Goal: Task Accomplishment & Management: Manage account settings

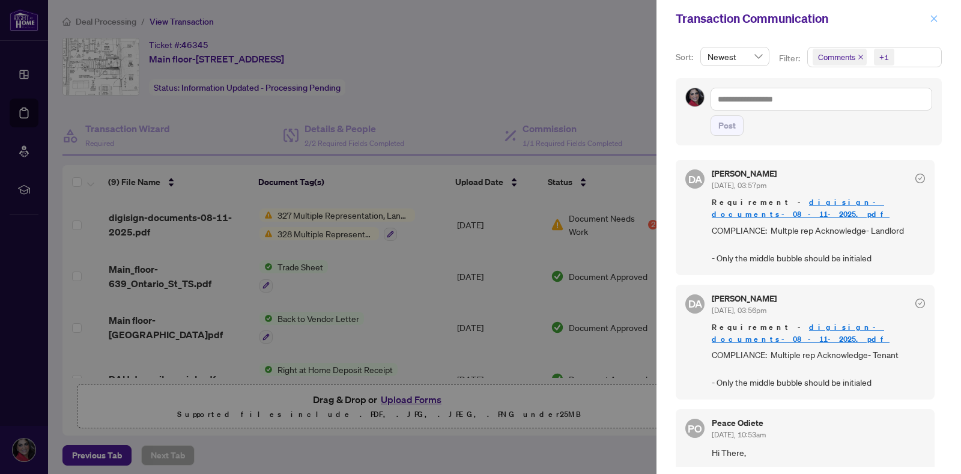
click at [937, 19] on icon "close" at bounding box center [934, 18] width 8 height 8
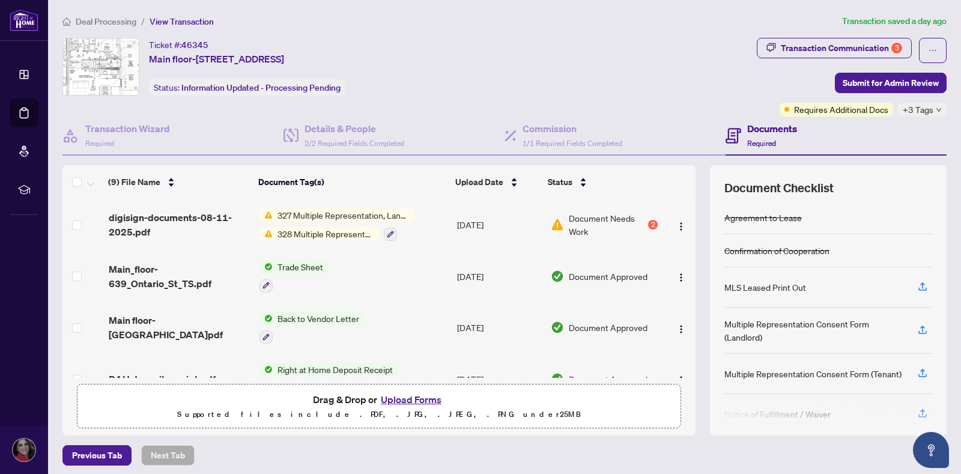
click at [933, 14] on body "Dashboard Deal Processing Mortgage Referrals rLearning [PERSON_NAME] [EMAIL_ADD…" at bounding box center [480, 237] width 961 height 474
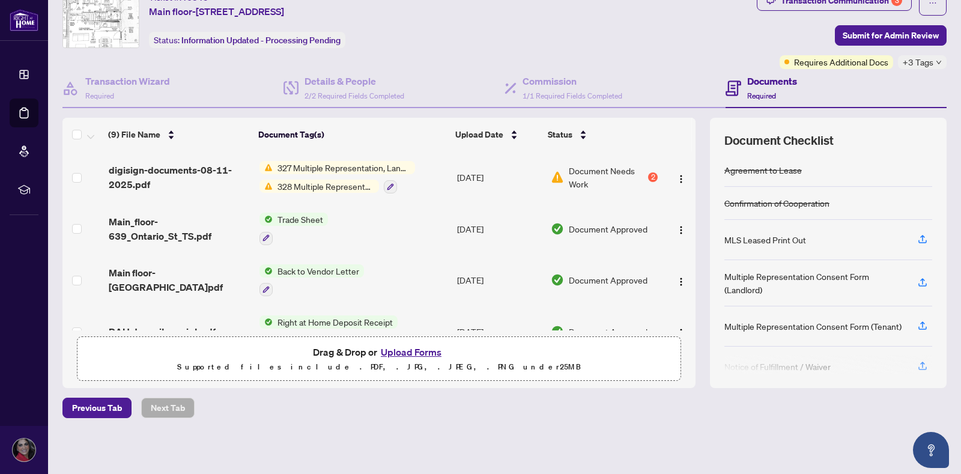
click at [404, 347] on button "Upload Forms" at bounding box center [411, 352] width 68 height 16
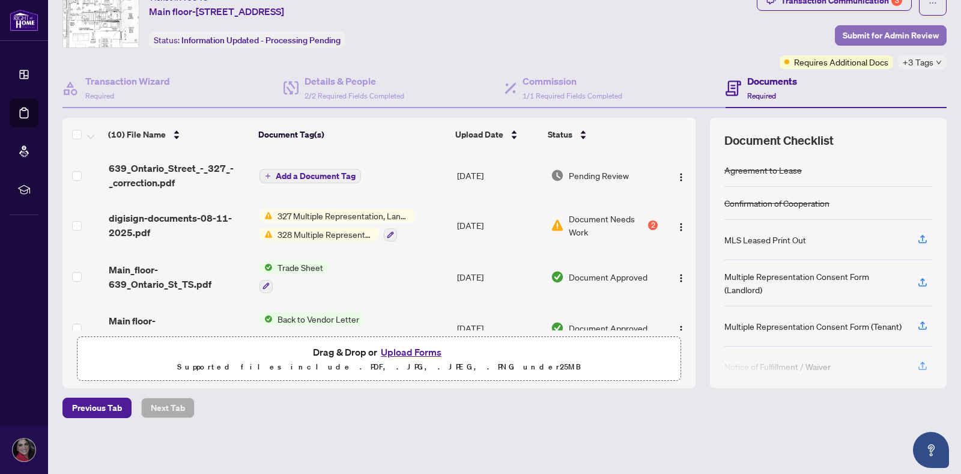
click at [881, 39] on span "Submit for Admin Review" at bounding box center [891, 35] width 96 height 19
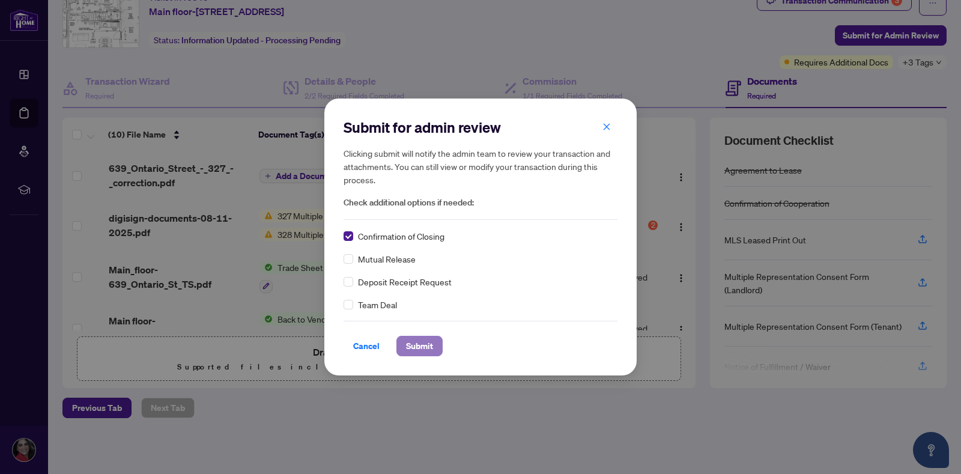
click at [430, 351] on span "Submit" at bounding box center [419, 345] width 27 height 19
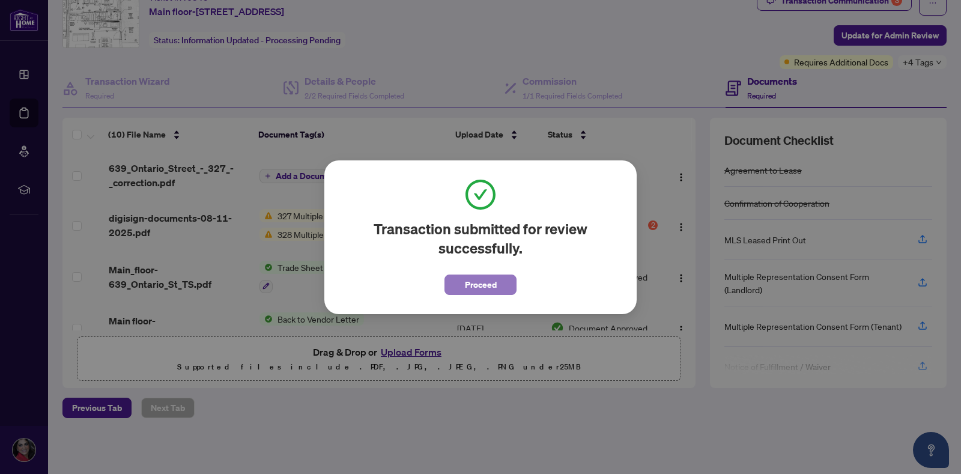
click at [499, 285] on button "Proceed" at bounding box center [481, 285] width 72 height 20
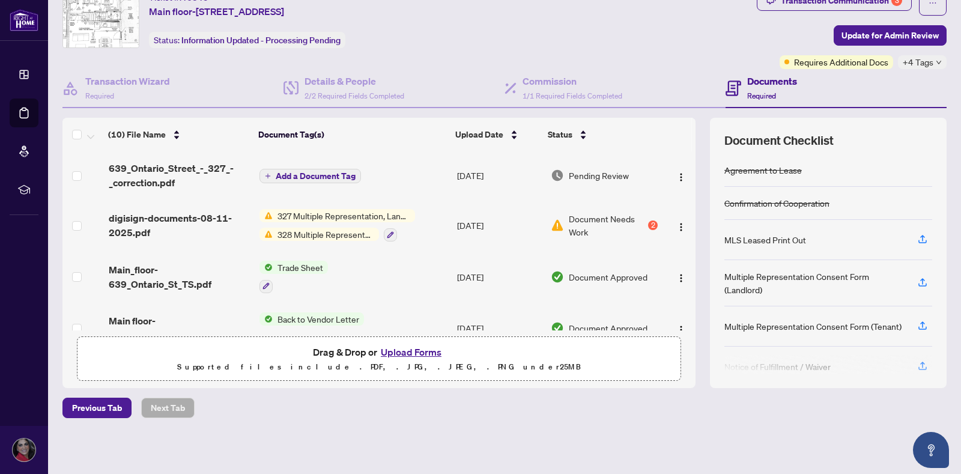
scroll to position [0, 0]
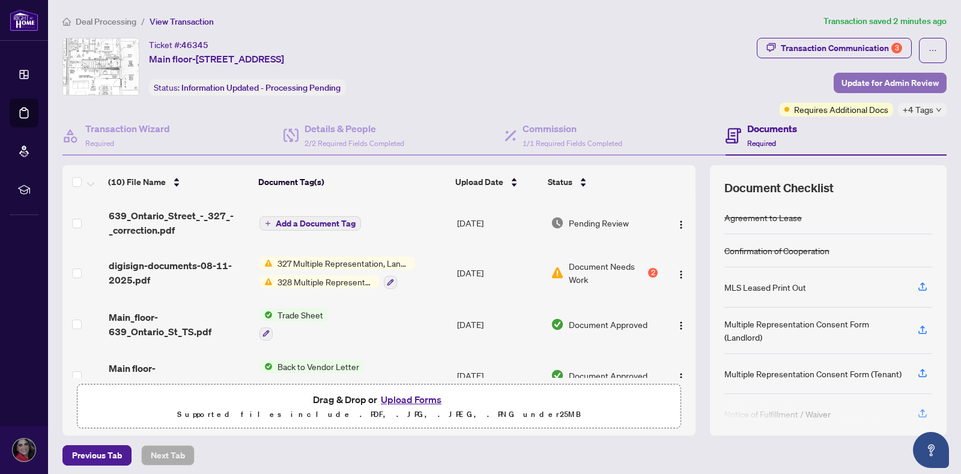
click at [862, 81] on span "Update for Admin Review" at bounding box center [890, 82] width 97 height 19
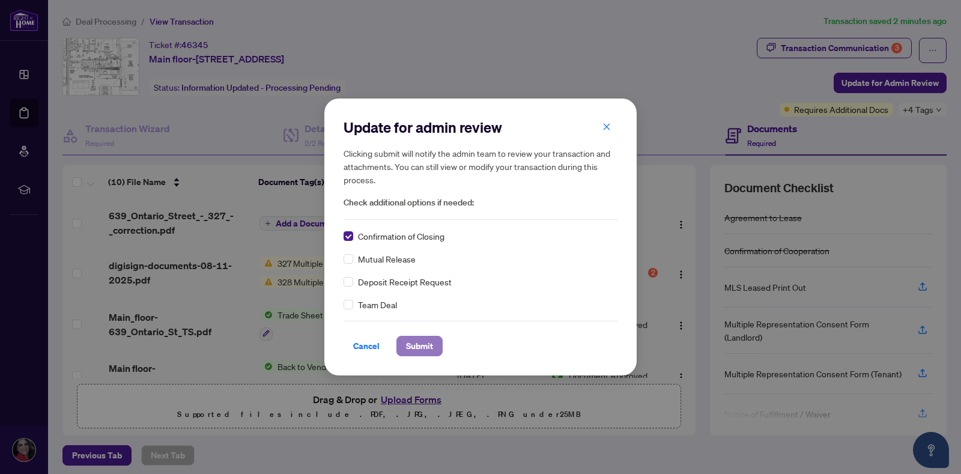
click at [413, 351] on span "Submit" at bounding box center [419, 345] width 27 height 19
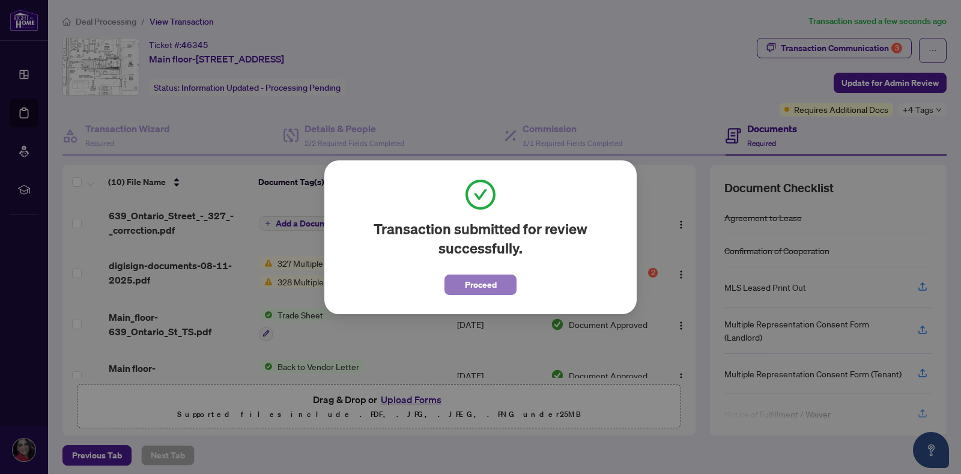
click at [500, 278] on button "Proceed" at bounding box center [481, 285] width 72 height 20
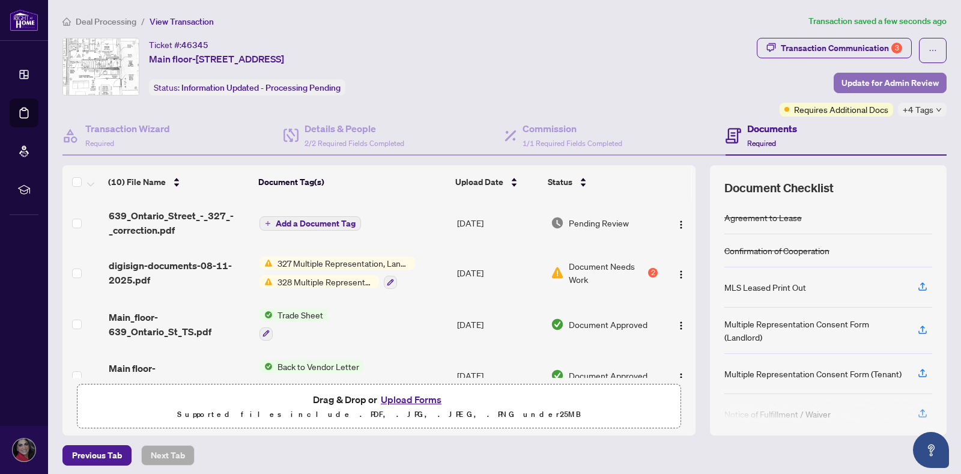
click at [867, 84] on span "Update for Admin Review" at bounding box center [890, 82] width 97 height 19
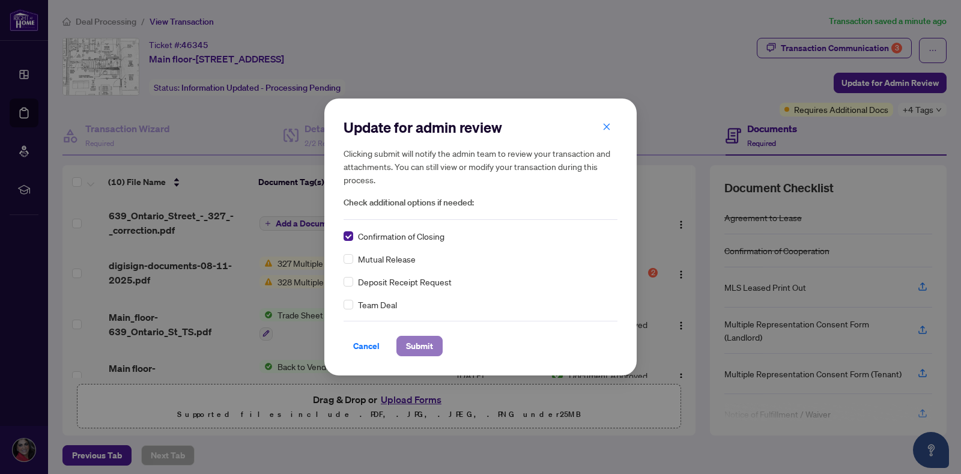
click at [419, 339] on span "Submit" at bounding box center [419, 345] width 27 height 19
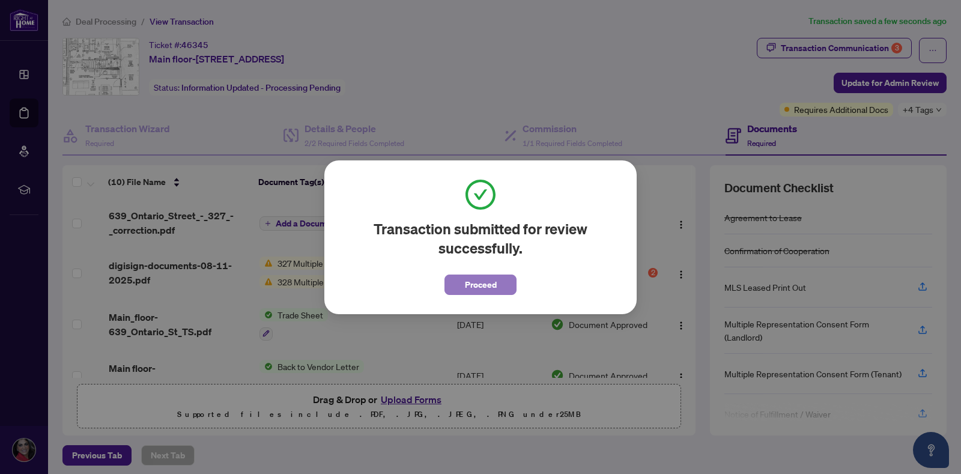
click at [491, 280] on span "Proceed" at bounding box center [481, 284] width 32 height 19
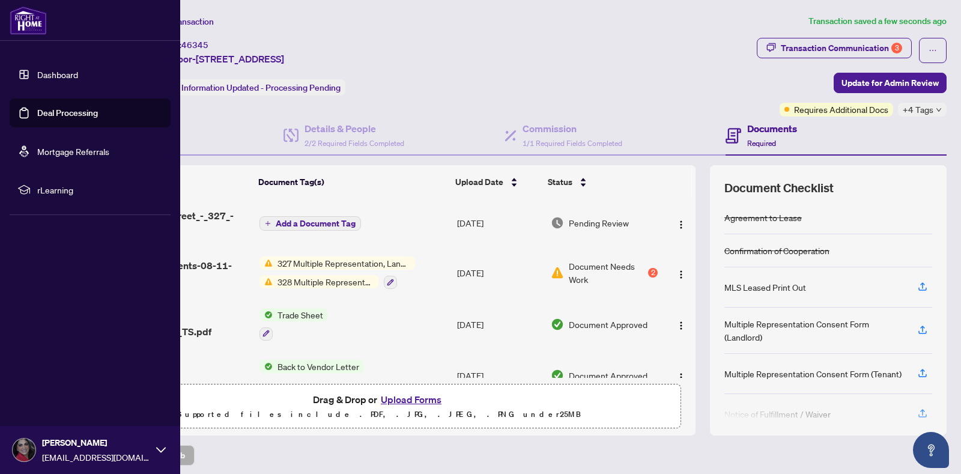
click at [37, 70] on link "Dashboard" at bounding box center [57, 74] width 41 height 11
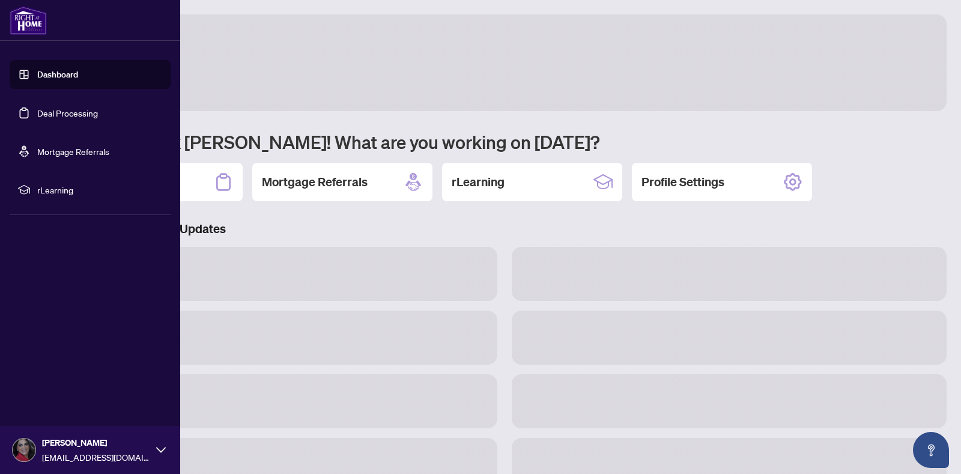
click at [37, 70] on link "Dashboard" at bounding box center [57, 74] width 41 height 11
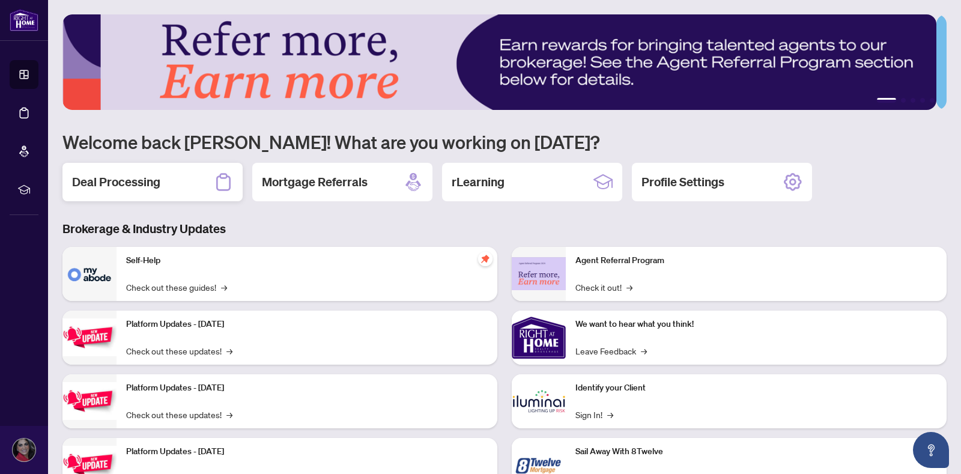
click at [152, 177] on h2 "Deal Processing" at bounding box center [116, 182] width 88 height 17
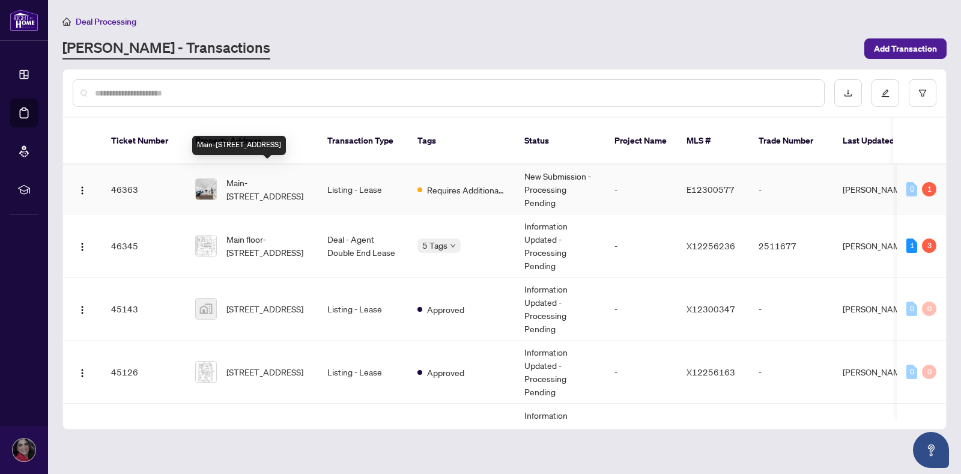
click at [263, 176] on span "Main-[STREET_ADDRESS]" at bounding box center [267, 189] width 82 height 26
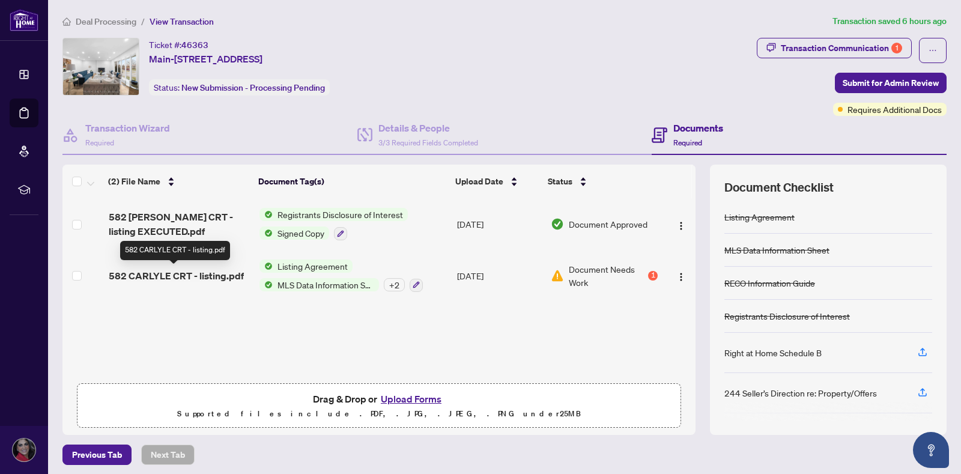
click at [187, 272] on span "582 CARLYLE CRT - listing.pdf" at bounding box center [176, 276] width 135 height 14
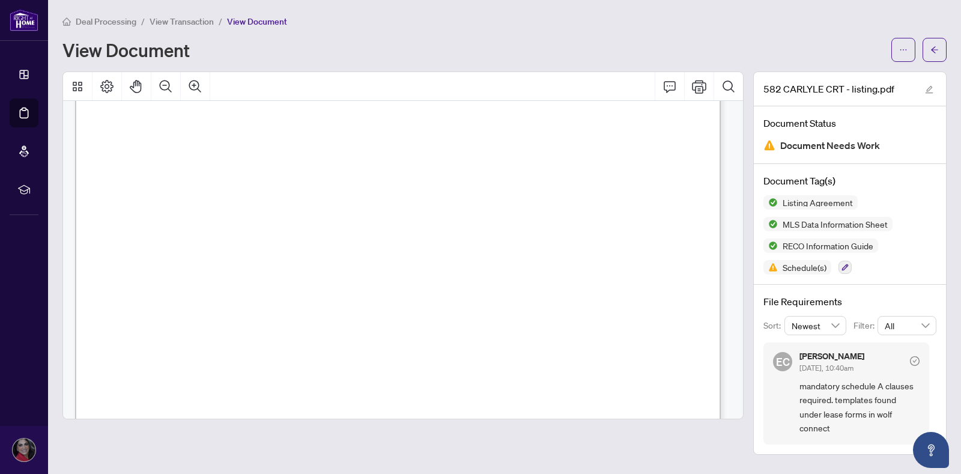
scroll to position [659, 0]
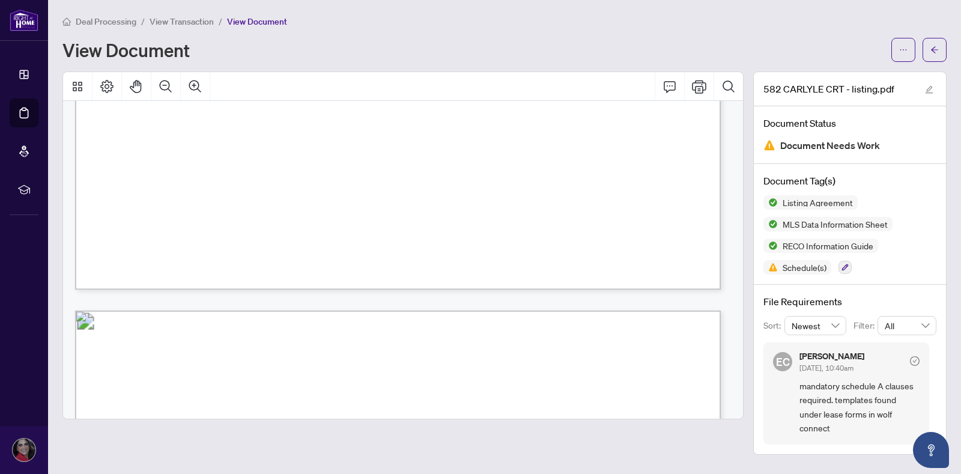
drag, startPoint x: 744, startPoint y: 129, endPoint x: 749, endPoint y: 91, distance: 37.6
click at [749, 91] on div "582 CARLYLE CRT - listing.pdf Document Status Document Needs Work Document Tag(…" at bounding box center [505, 262] width 894 height 383
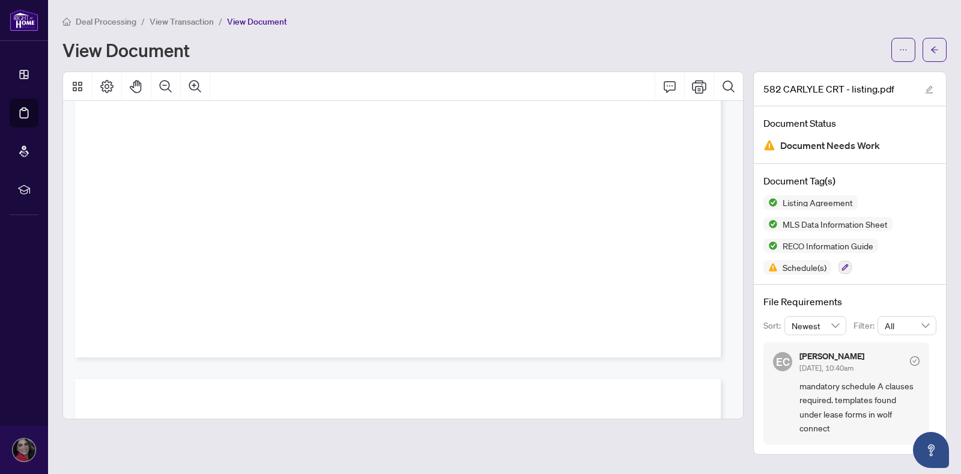
scroll to position [0, 0]
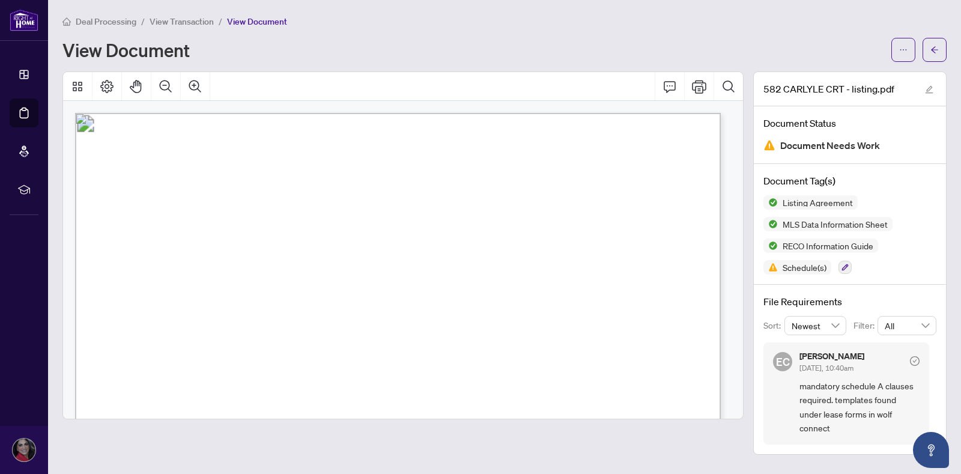
click at [752, 35] on div "Deal Processing / View Transaction / View Document View Document" at bounding box center [504, 37] width 884 height 47
click at [820, 35] on div "Deal Processing / View Transaction / View Document View Document" at bounding box center [504, 37] width 884 height 47
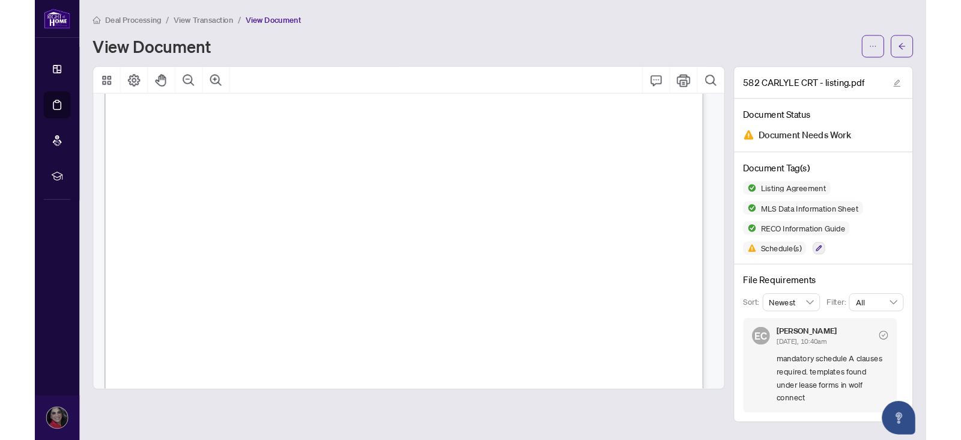
scroll to position [2691, 0]
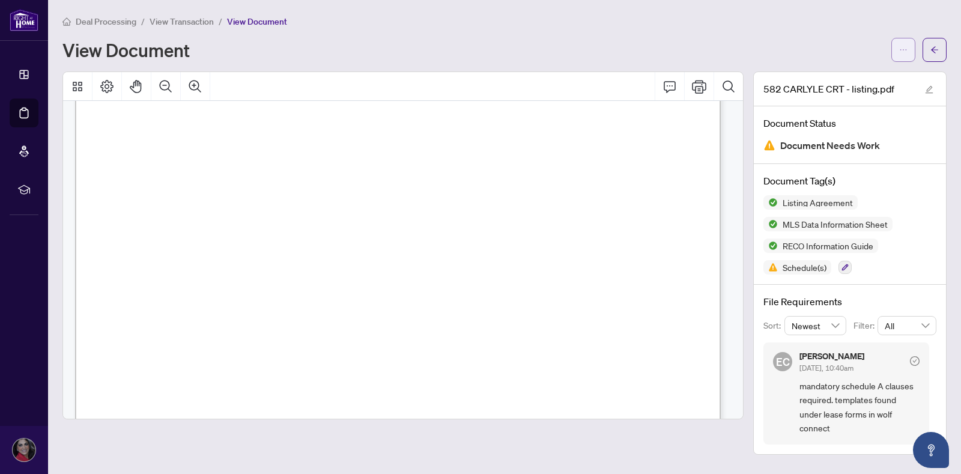
click at [902, 53] on icon "ellipsis" at bounding box center [903, 50] width 8 height 8
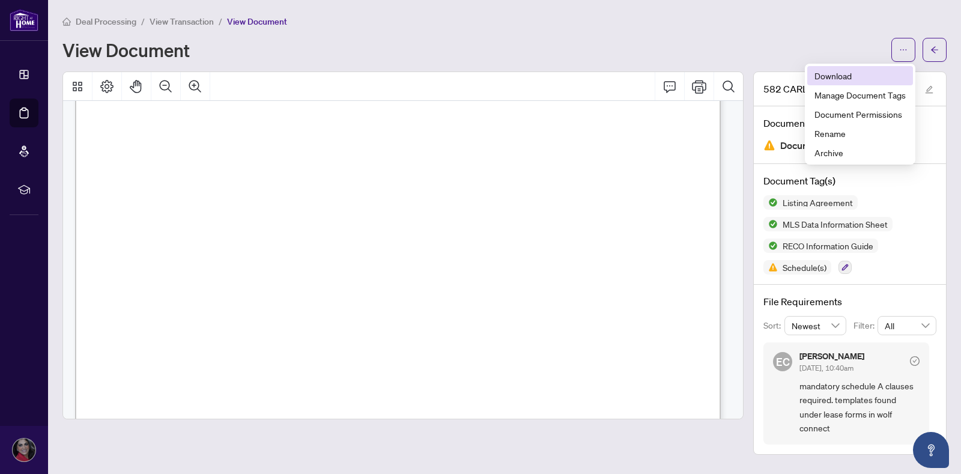
click at [858, 81] on span "Download" at bounding box center [860, 75] width 91 height 13
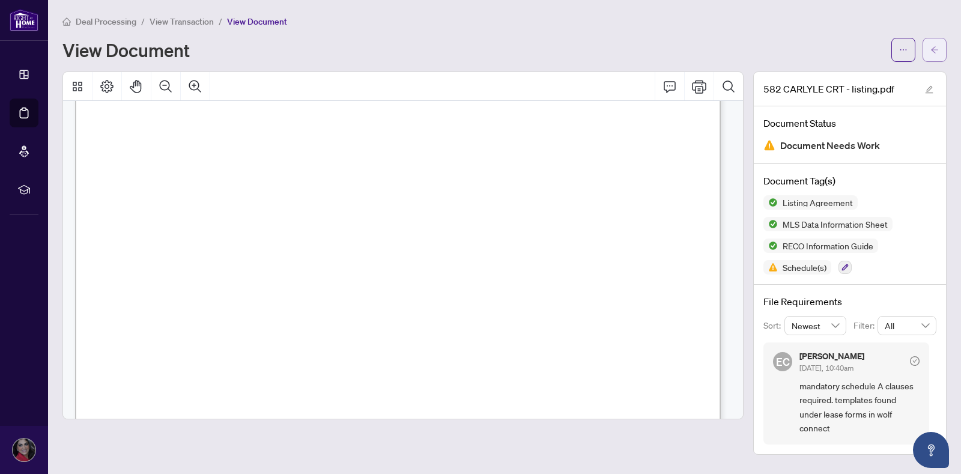
click at [929, 47] on button "button" at bounding box center [935, 50] width 24 height 24
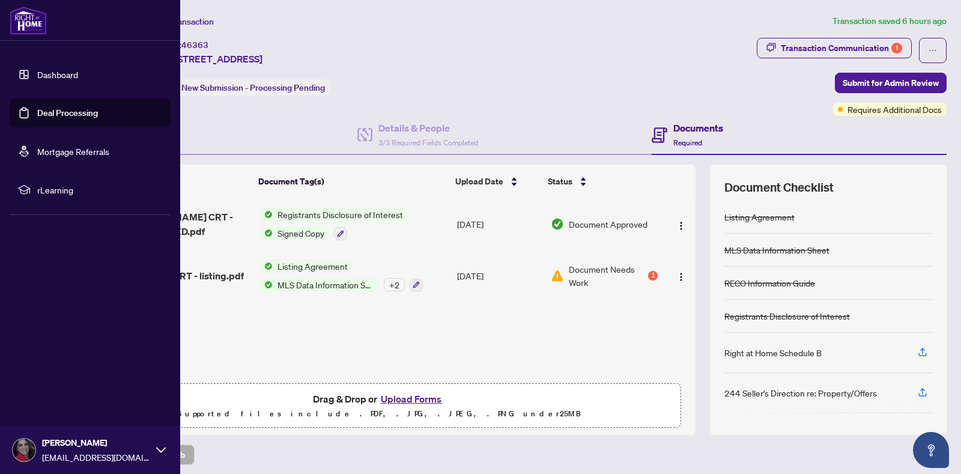
click at [37, 70] on link "Dashboard" at bounding box center [57, 74] width 41 height 11
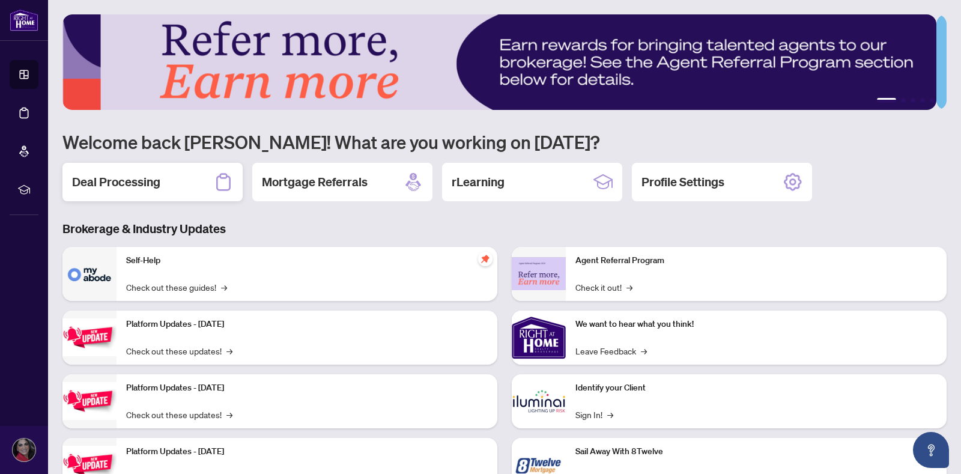
click at [199, 178] on div "Deal Processing" at bounding box center [152, 182] width 180 height 38
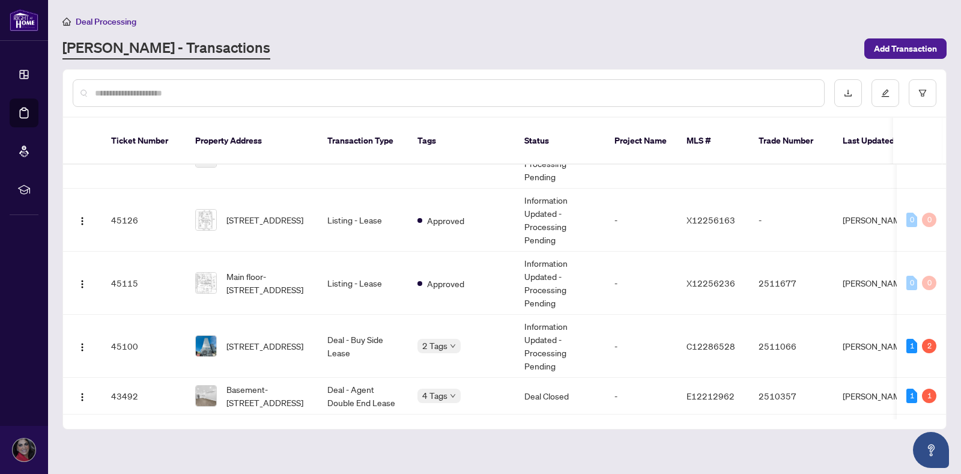
scroll to position [214, 0]
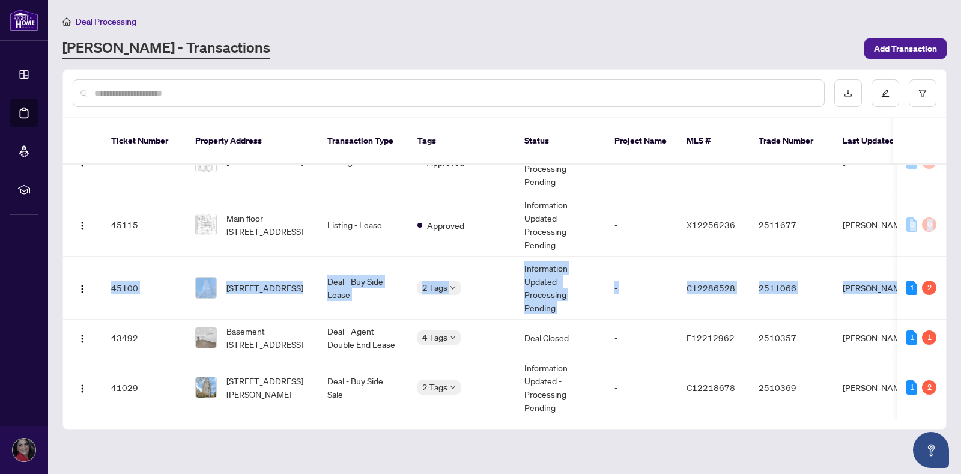
drag, startPoint x: 950, startPoint y: 291, endPoint x: 953, endPoint y: 197, distance: 93.8
click at [952, 198] on main "Deal Processing [PERSON_NAME] - Transactions Add Transaction Ticket Number Prop…" at bounding box center [504, 237] width 913 height 474
click at [953, 197] on main "Deal Processing [PERSON_NAME] - Transactions Add Transaction Ticket Number Prop…" at bounding box center [504, 237] width 913 height 474
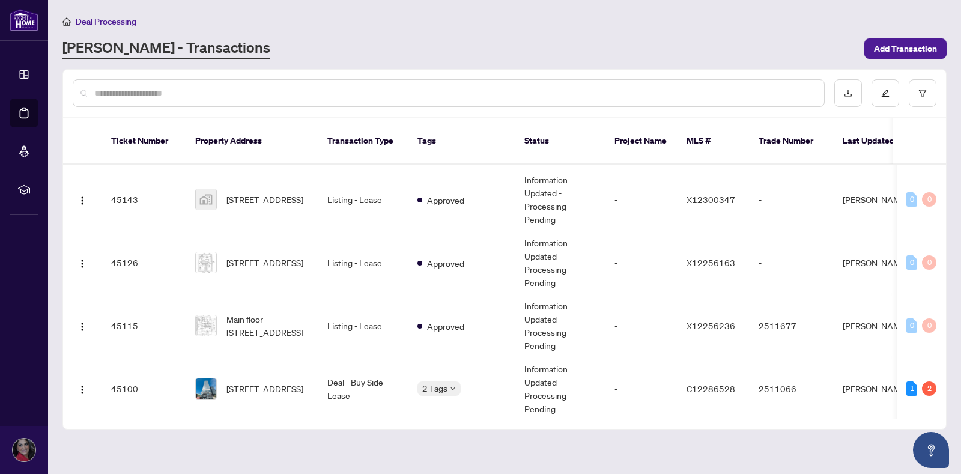
scroll to position [146, 0]
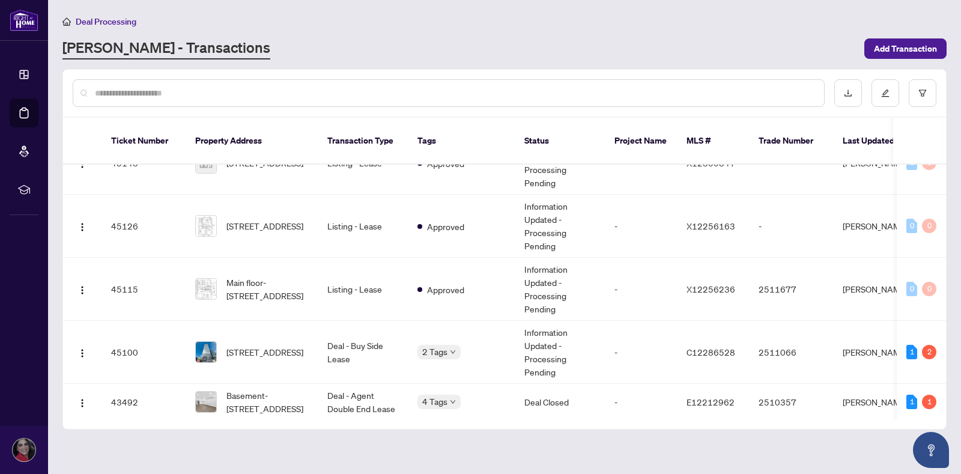
click at [946, 270] on div "Ticket Number Property Address Transaction Type Tags Status Project Name MLS # …" at bounding box center [504, 249] width 884 height 360
click at [947, 275] on main "Deal Processing [PERSON_NAME] - Transactions Add Transaction Ticket Number Prop…" at bounding box center [504, 237] width 913 height 474
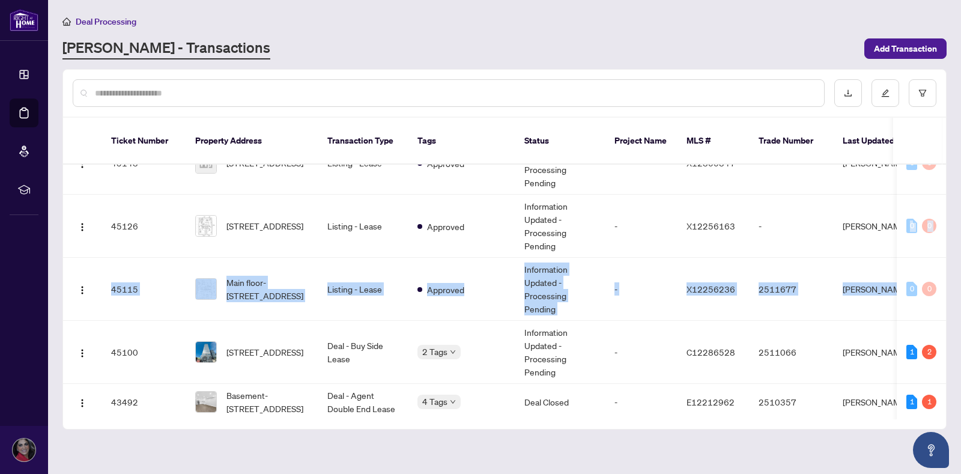
drag, startPoint x: 947, startPoint y: 275, endPoint x: 950, endPoint y: 192, distance: 83.6
click at [950, 192] on main "Deal Processing [PERSON_NAME] - Transactions Add Transaction Ticket Number Prop…" at bounding box center [504, 237] width 913 height 474
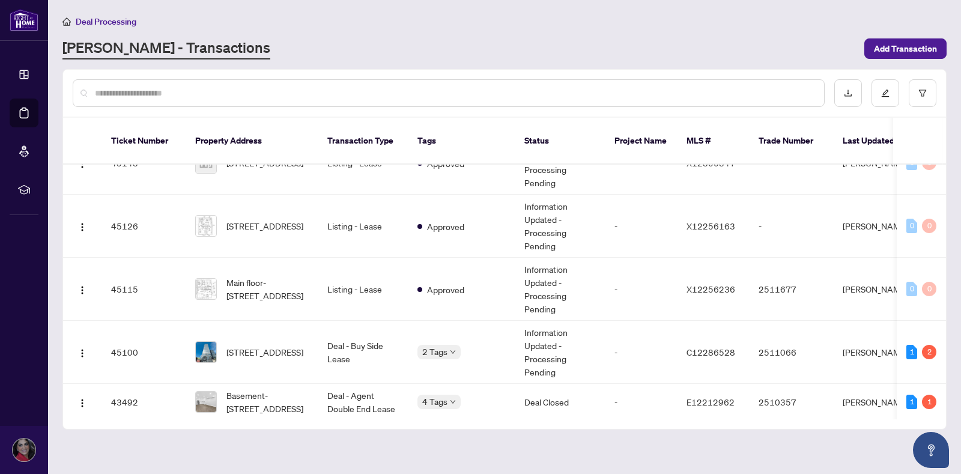
click at [132, 428] on main "Deal Processing [PERSON_NAME] - Transactions Add Transaction Ticket Number Prop…" at bounding box center [504, 237] width 913 height 474
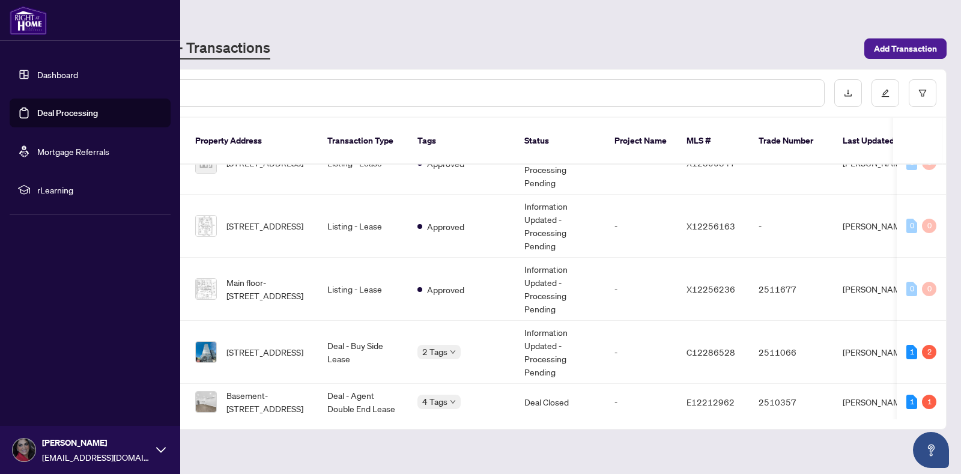
click at [37, 447] on div "[PERSON_NAME] [EMAIL_ADDRESS][DOMAIN_NAME]" at bounding box center [90, 450] width 180 height 48
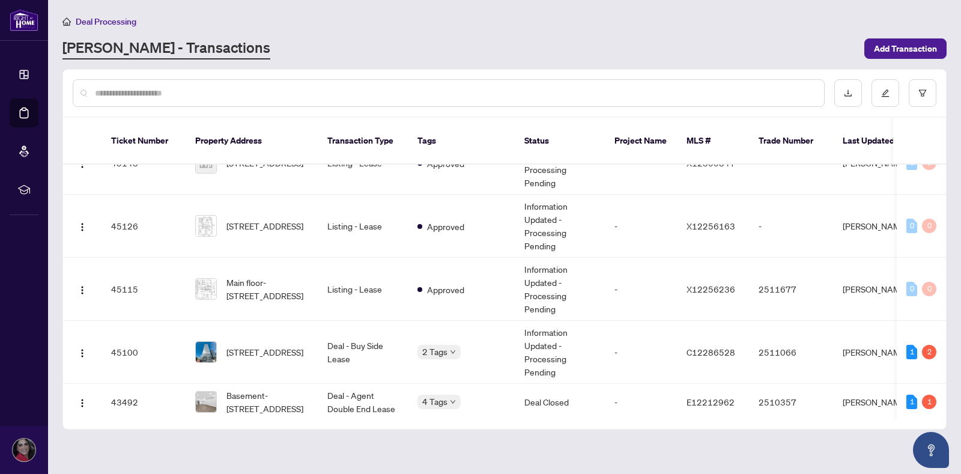
click at [280, 437] on main "Deal Processing [PERSON_NAME] - Transactions Add Transaction Ticket Number Prop…" at bounding box center [504, 237] width 913 height 474
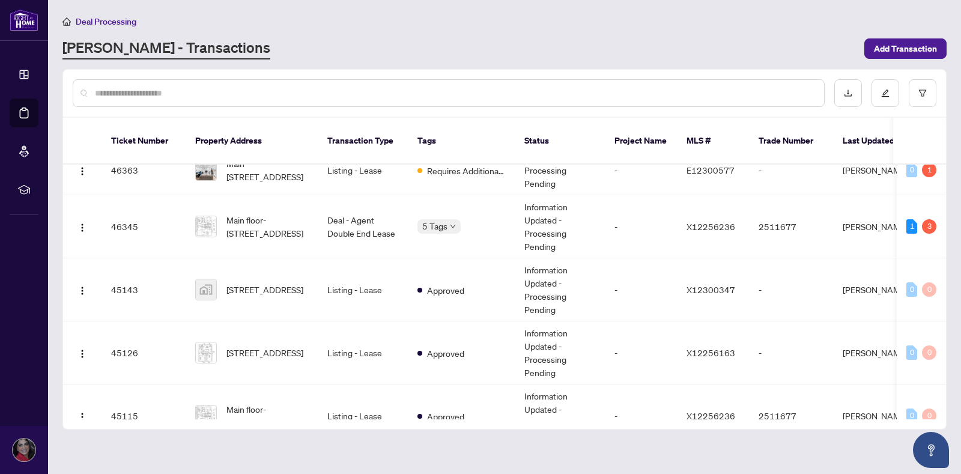
scroll to position [0, 0]
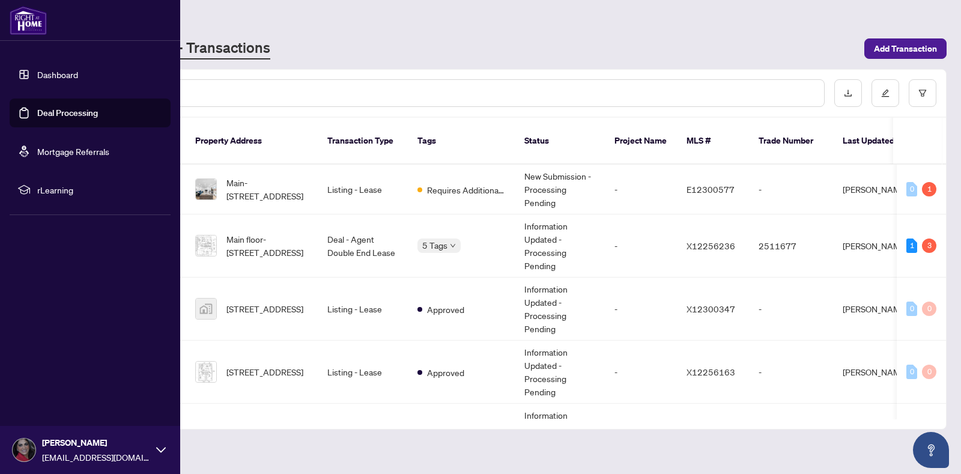
click at [37, 74] on link "Dashboard" at bounding box center [57, 74] width 41 height 11
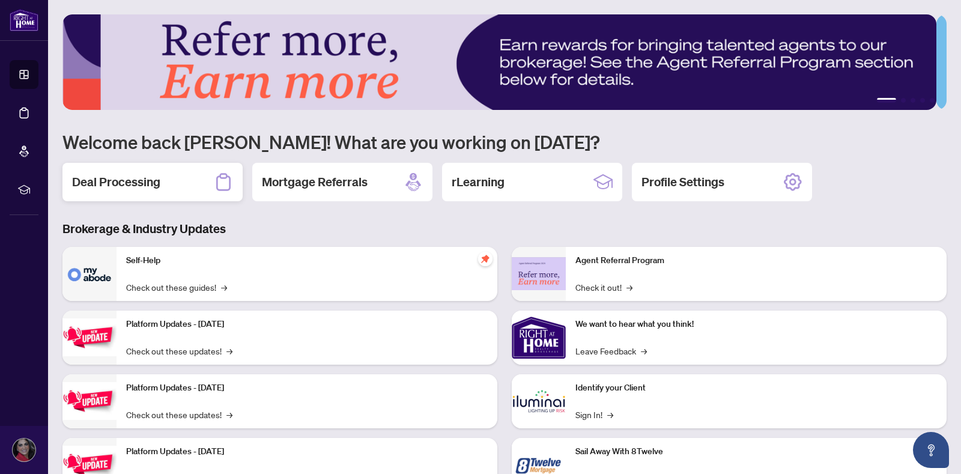
click at [190, 180] on div "Deal Processing" at bounding box center [152, 182] width 180 height 38
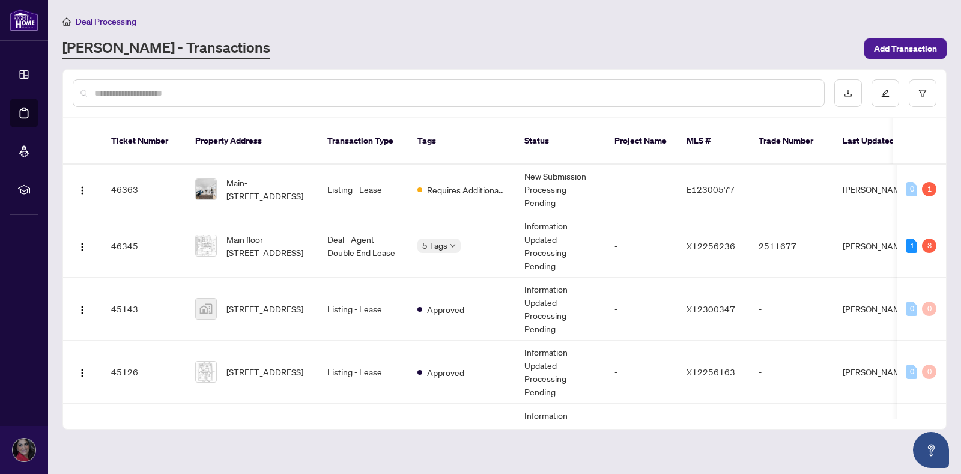
drag, startPoint x: 946, startPoint y: 169, endPoint x: 949, endPoint y: 178, distance: 9.9
click at [949, 178] on main "Deal Processing [PERSON_NAME] - Transactions Add Transaction Ticket Number Prop…" at bounding box center [504, 237] width 913 height 474
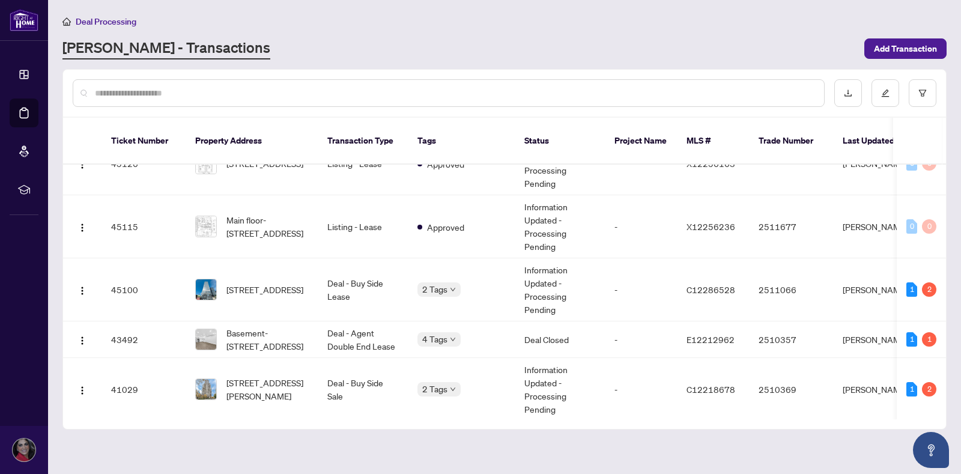
scroll to position [214, 0]
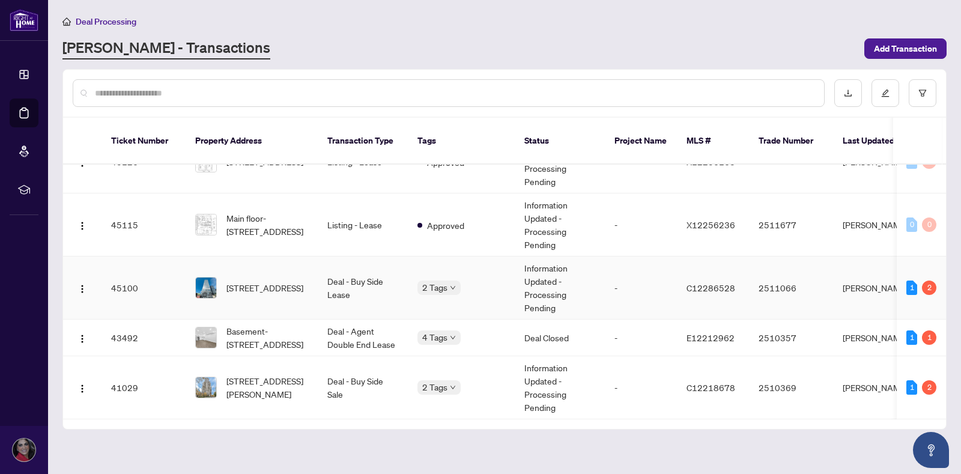
click at [226, 277] on div "[STREET_ADDRESS]" at bounding box center [251, 288] width 113 height 22
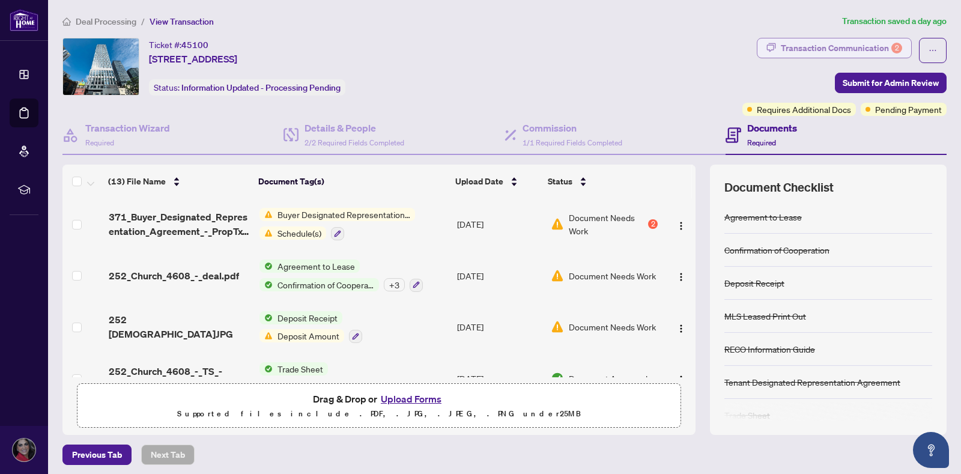
click at [869, 51] on div "Transaction Communication 2" at bounding box center [841, 47] width 121 height 19
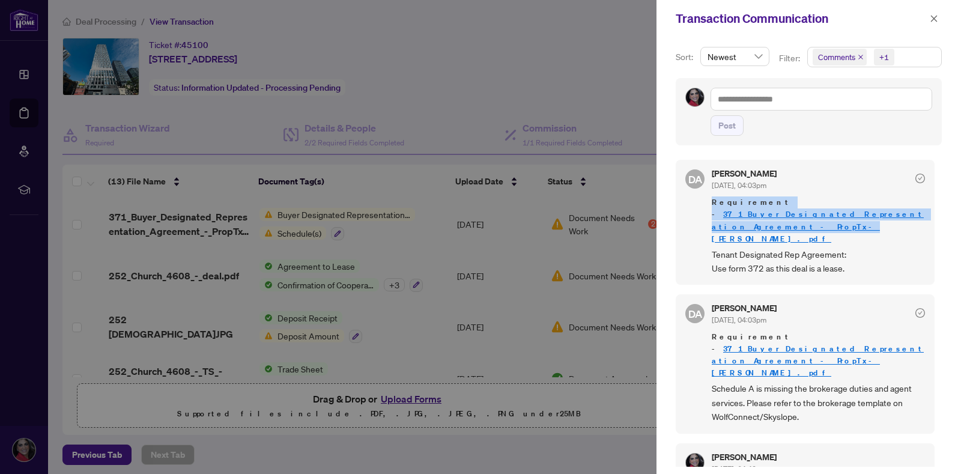
drag, startPoint x: 934, startPoint y: 169, endPoint x: 935, endPoint y: 218, distance: 48.7
click at [935, 218] on div "DA [PERSON_NAME] [DATE], 04:03pm Requirement - 371_Buyer_Designated_Representat…" at bounding box center [809, 310] width 266 height 314
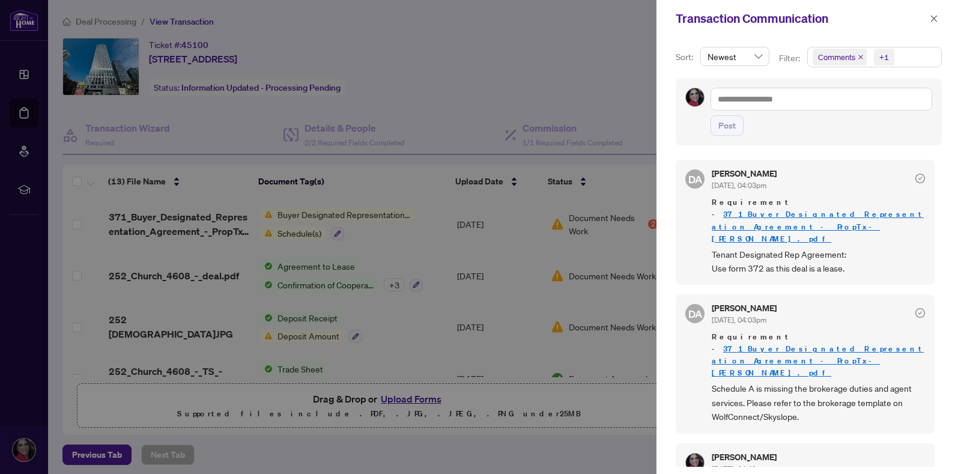
click at [940, 244] on div "Sort: Newest Filter: Comments +1 Post DA [PERSON_NAME] [DATE], 04:03pm Requirem…" at bounding box center [809, 255] width 305 height 437
drag, startPoint x: 934, startPoint y: 222, endPoint x: 940, endPoint y: 262, distance: 40.0
click at [940, 262] on div "Sort: Newest Filter: Comments +1 Post DA [PERSON_NAME] [DATE], 04:03pm Requirem…" at bounding box center [809, 255] width 305 height 437
click at [733, 217] on link "371_Buyer_Designated_Representation_Agreement_-_PropTx-[PERSON_NAME].pdf" at bounding box center [818, 226] width 212 height 34
click at [619, 242] on div at bounding box center [480, 237] width 961 height 474
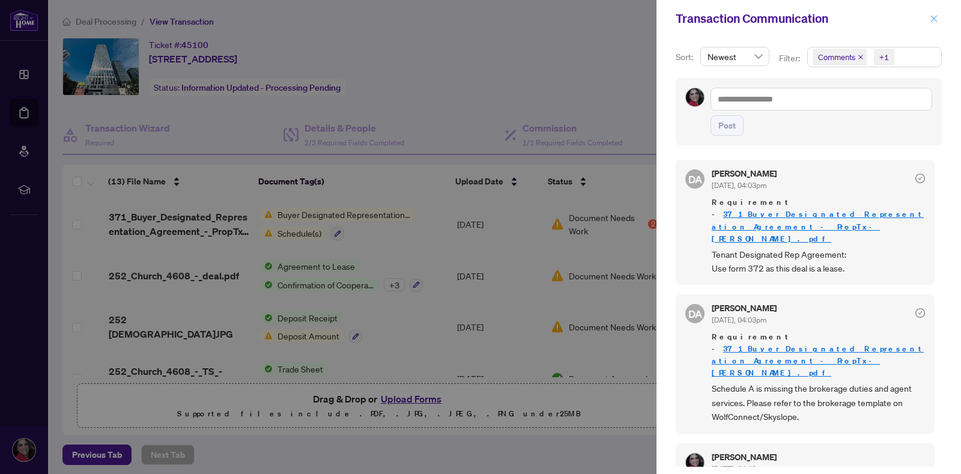
click at [932, 20] on icon "close" at bounding box center [934, 18] width 8 height 8
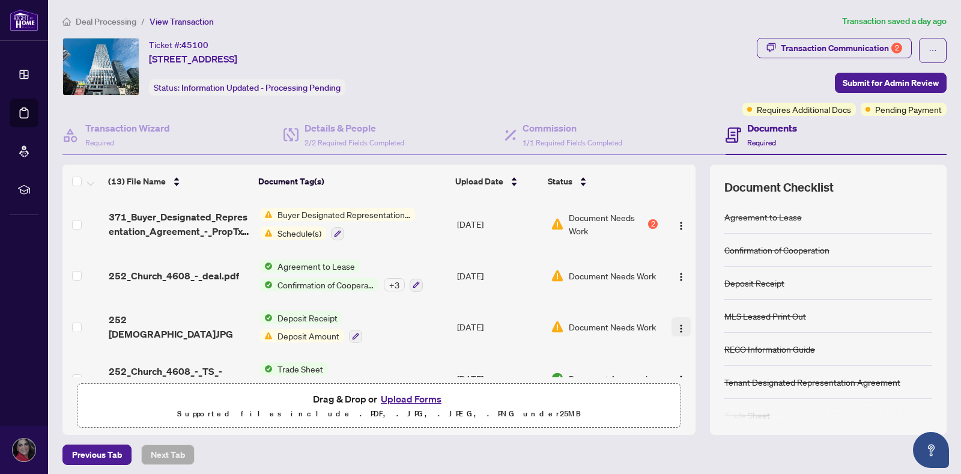
click at [676, 327] on img "button" at bounding box center [681, 329] width 10 height 10
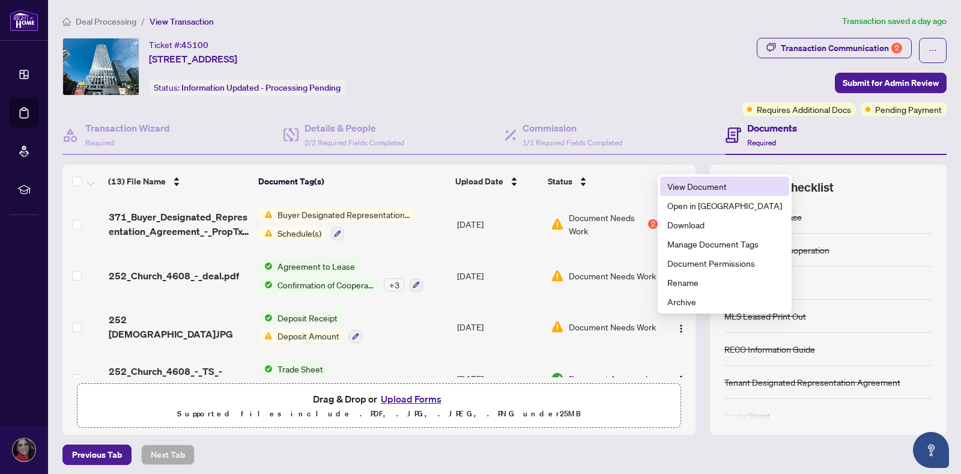
click at [671, 188] on span "View Document" at bounding box center [724, 186] width 115 height 13
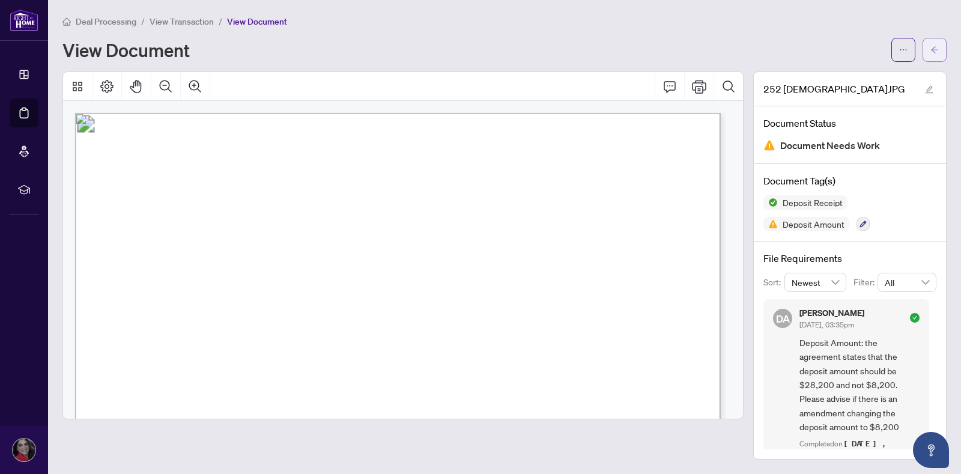
click at [929, 51] on button "button" at bounding box center [935, 50] width 24 height 24
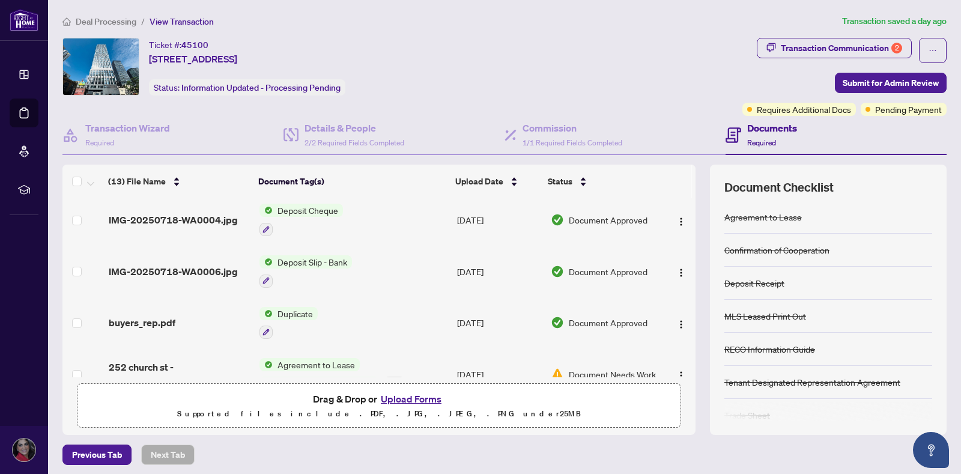
scroll to position [478, 0]
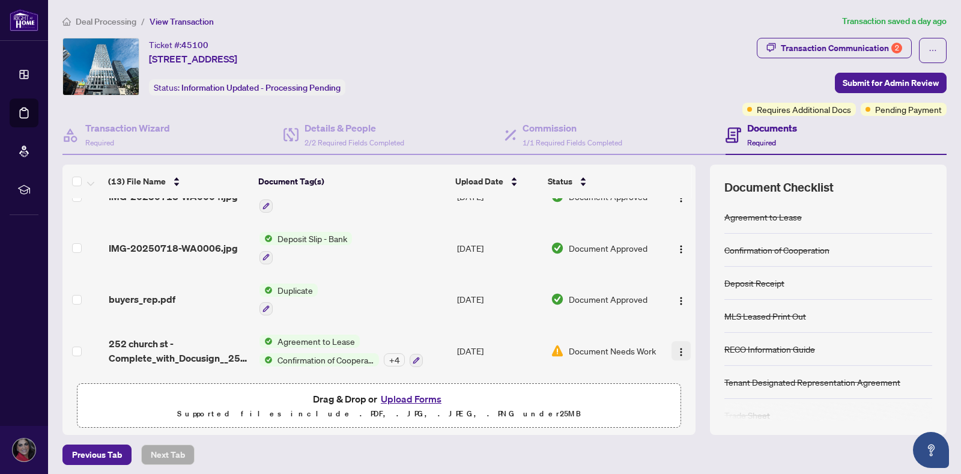
click at [676, 348] on img "button" at bounding box center [681, 352] width 10 height 10
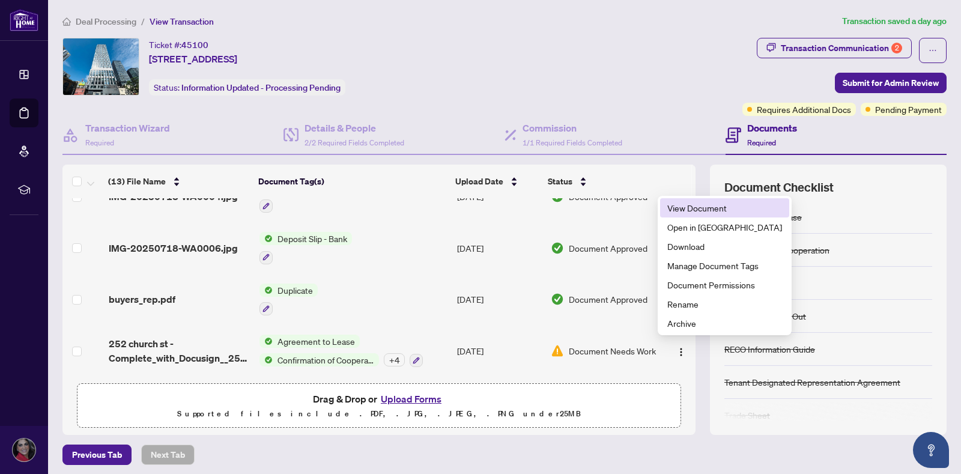
click at [708, 204] on span "View Document" at bounding box center [724, 207] width 115 height 13
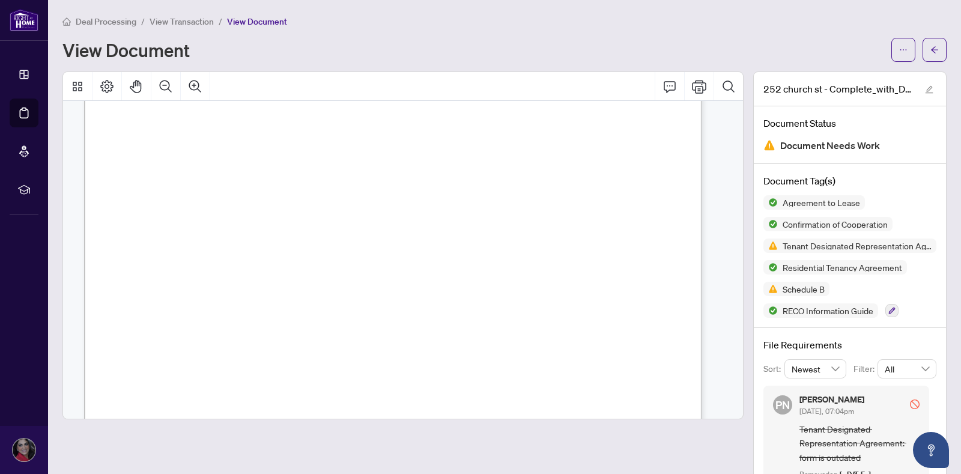
scroll to position [290, 0]
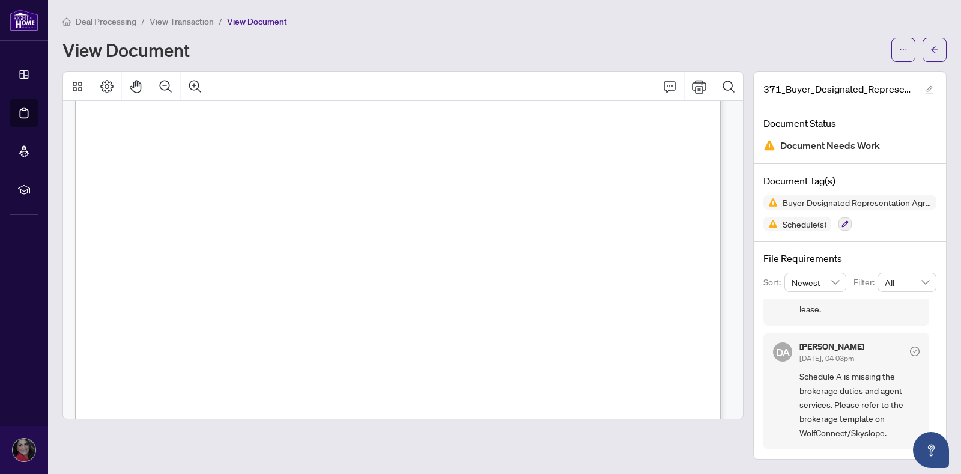
scroll to position [3113, 0]
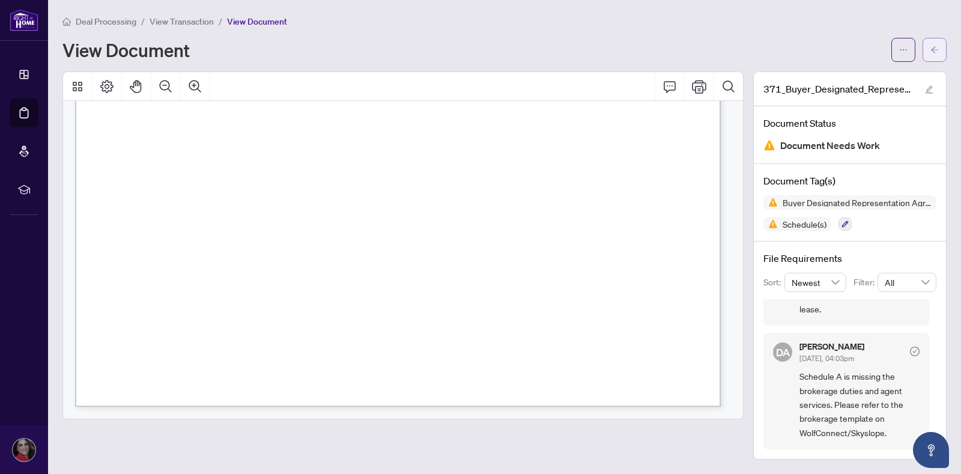
click at [928, 57] on button "button" at bounding box center [935, 50] width 24 height 24
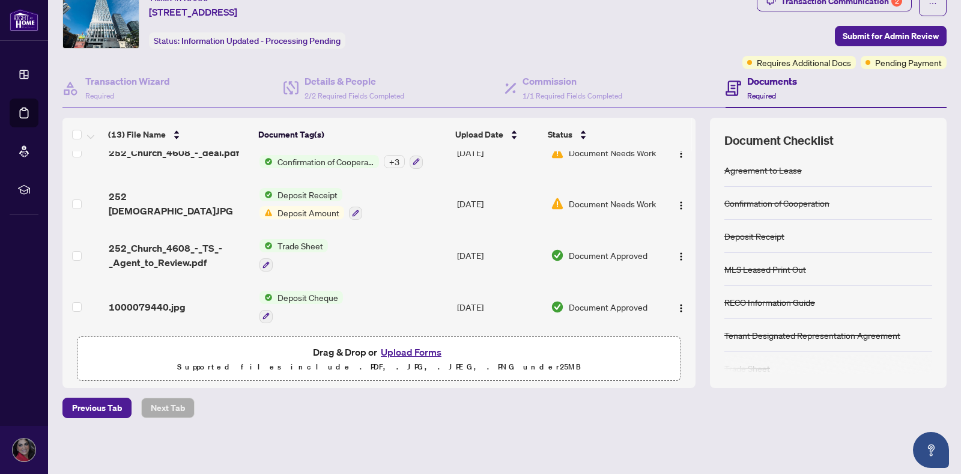
scroll to position [85, 0]
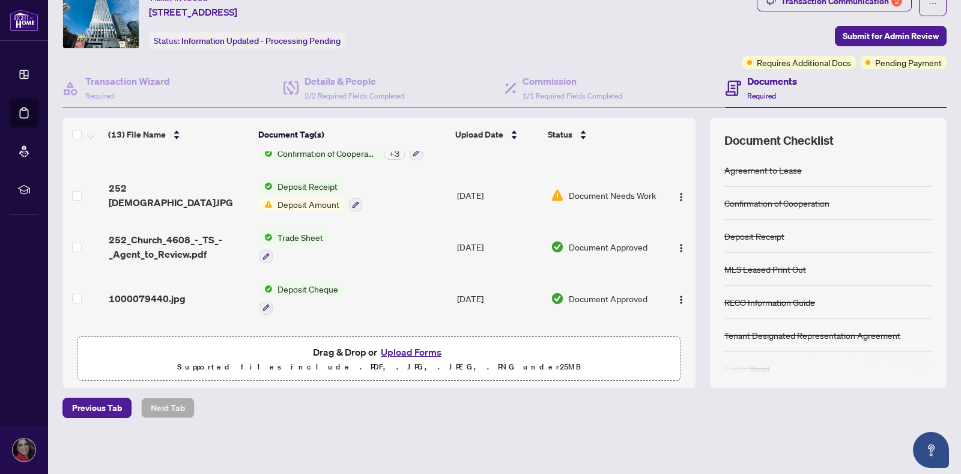
click at [297, 204] on span "Deposit Amount" at bounding box center [308, 204] width 71 height 13
click at [676, 193] on img "button" at bounding box center [681, 197] width 10 height 10
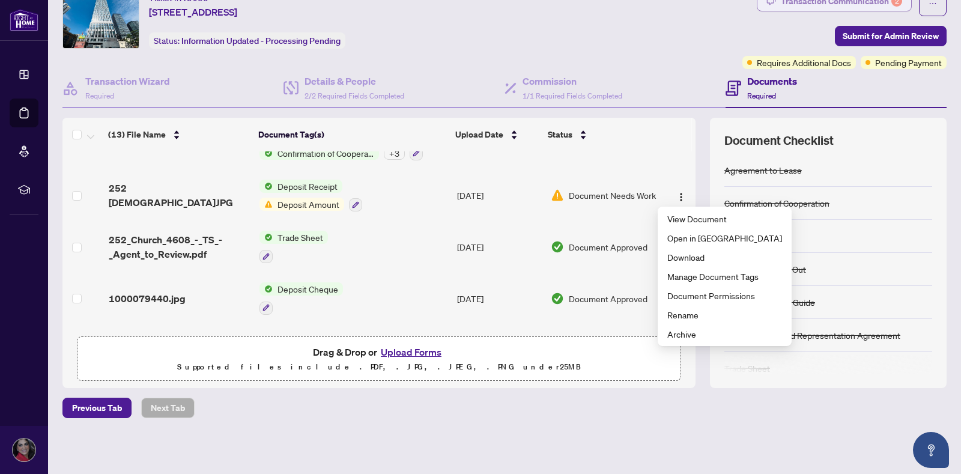
click at [871, 5] on div "Transaction Communication 2" at bounding box center [841, 1] width 121 height 19
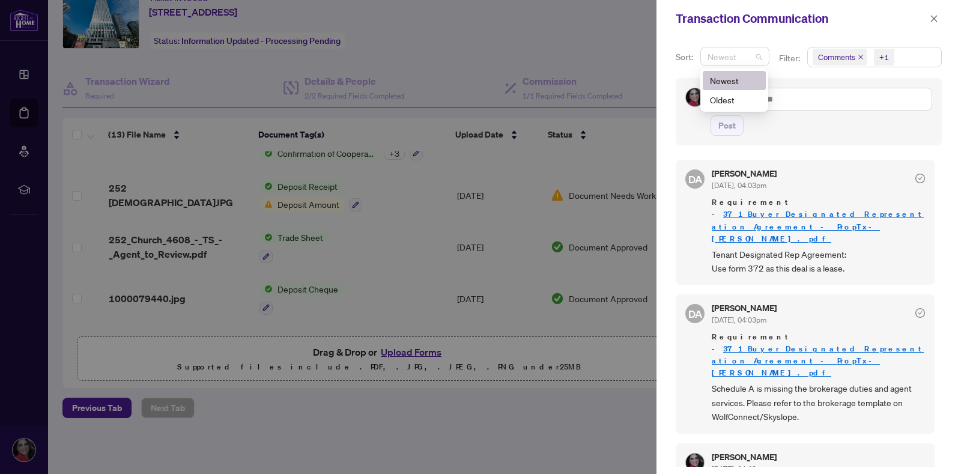
click at [755, 55] on span "Newest" at bounding box center [735, 56] width 55 height 18
click at [868, 76] on div "Comments +1" at bounding box center [874, 62] width 139 height 31
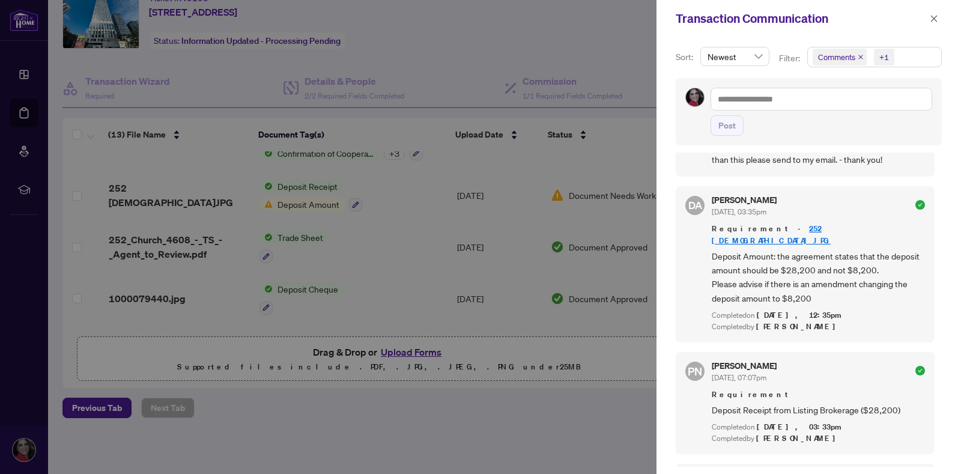
scroll to position [379, 0]
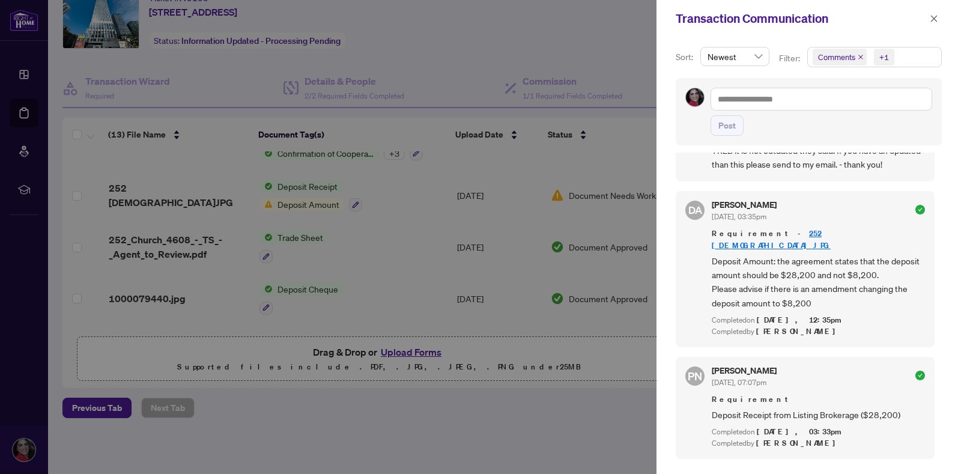
click at [588, 53] on div at bounding box center [480, 237] width 961 height 474
click at [937, 17] on icon "close" at bounding box center [934, 18] width 8 height 8
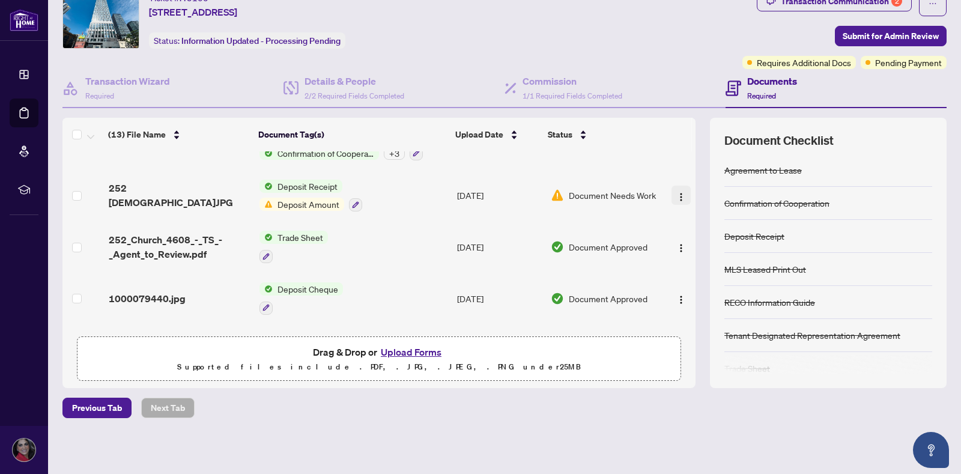
click at [676, 198] on img "button" at bounding box center [681, 197] width 10 height 10
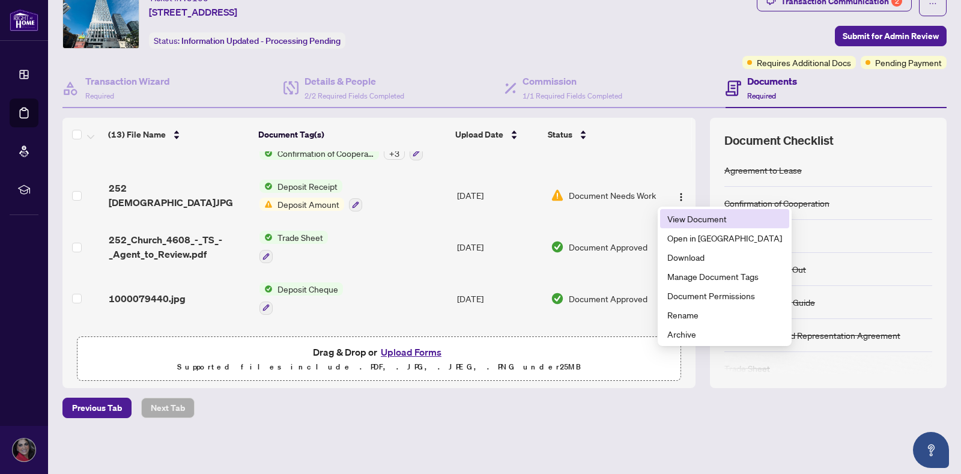
click at [673, 220] on span "View Document" at bounding box center [724, 218] width 115 height 13
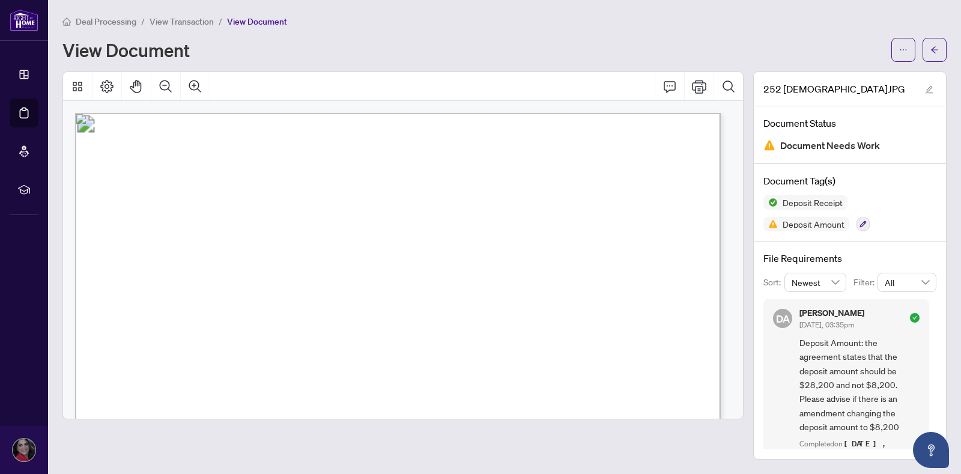
click at [937, 62] on div "Deal Processing / View Transaction / View Document View Document 252 Church.JPG…" at bounding box center [504, 236] width 884 height 445
click at [932, 51] on icon "arrow-left" at bounding box center [935, 50] width 8 height 8
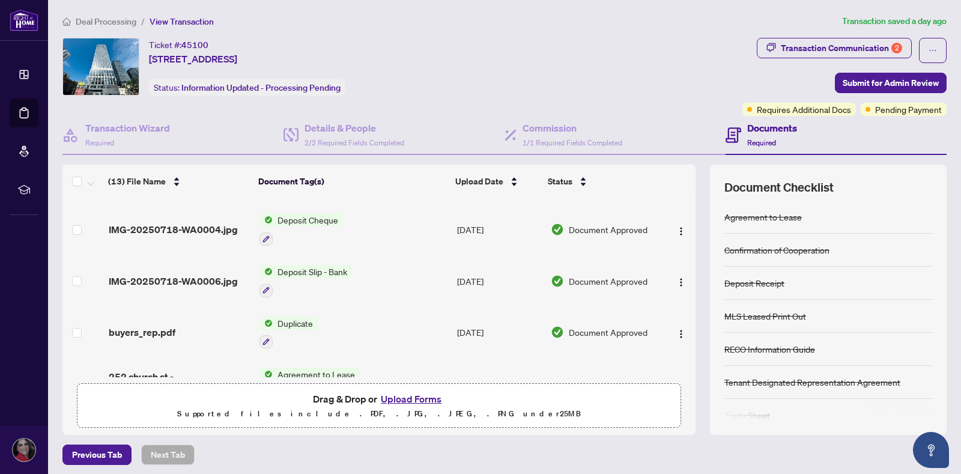
scroll to position [478, 0]
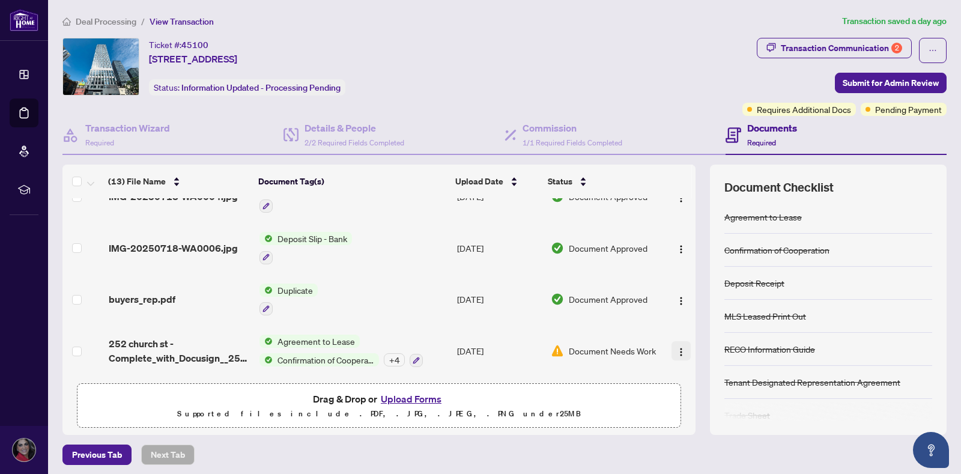
click at [676, 347] on img "button" at bounding box center [681, 352] width 10 height 10
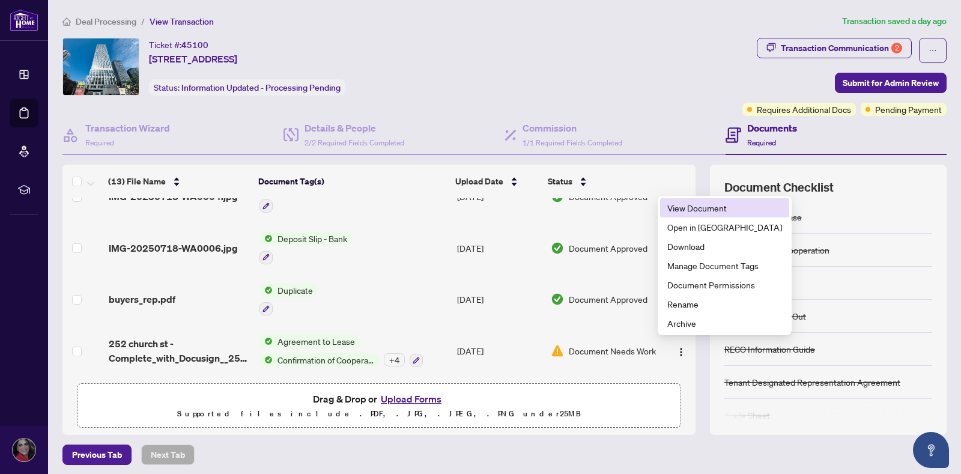
click at [683, 209] on span "View Document" at bounding box center [724, 207] width 115 height 13
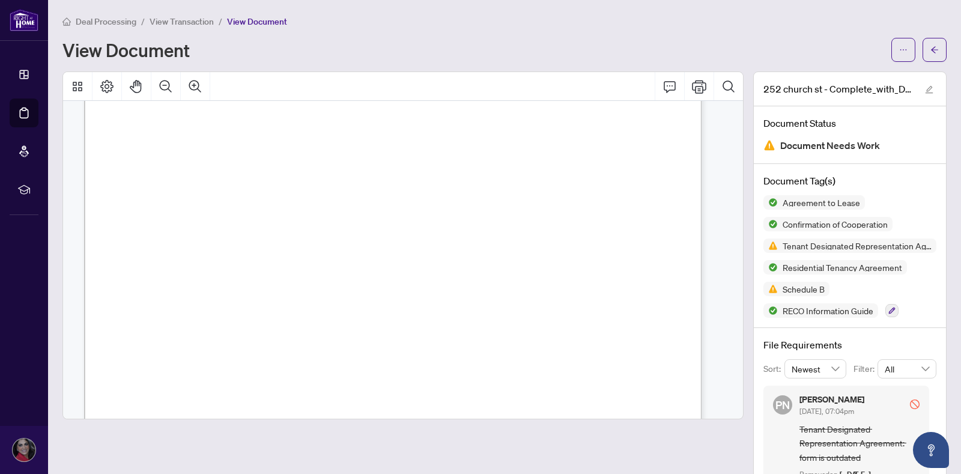
scroll to position [290, 0]
